Goal: Complete application form

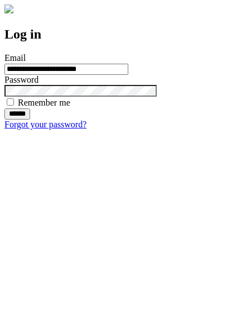
type input "**********"
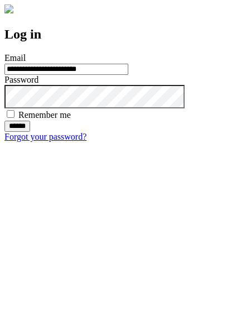
click at [30, 132] on input "******" at bounding box center [17, 126] width 26 height 11
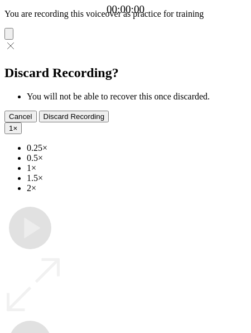
type input "**********"
